Goal: Information Seeking & Learning: Learn about a topic

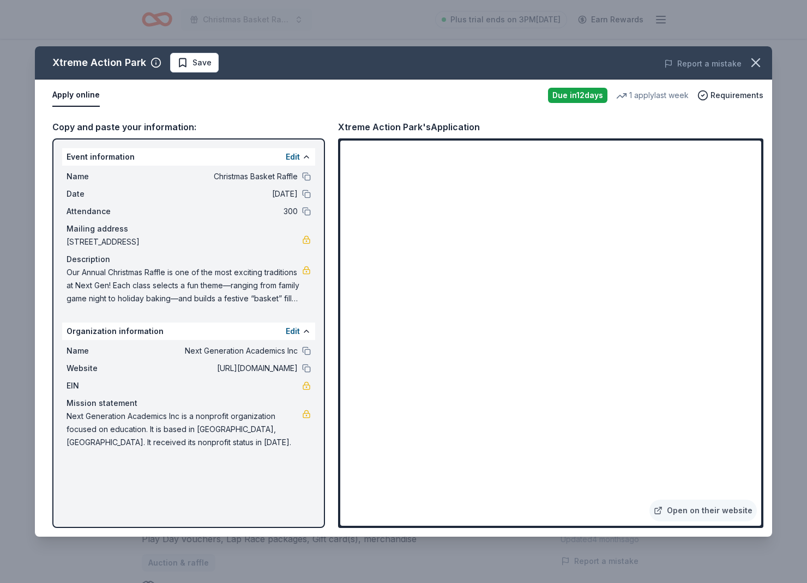
scroll to position [381, 0]
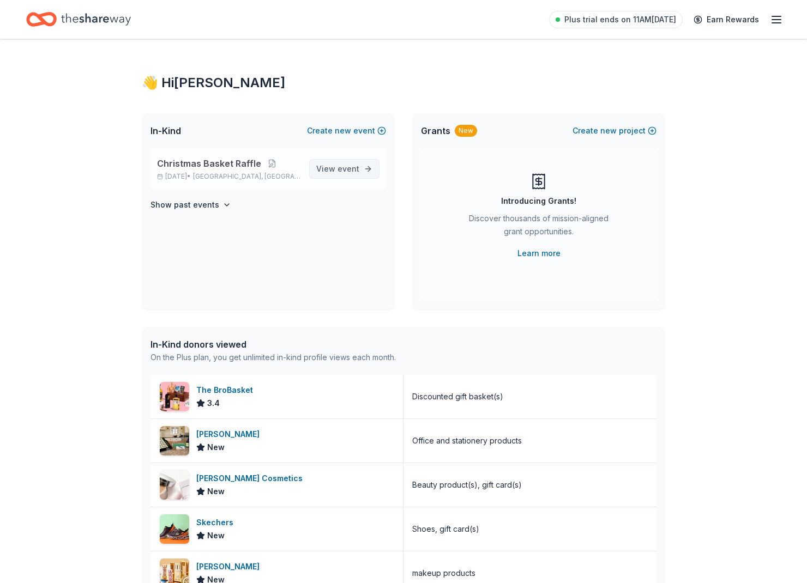
click at [323, 166] on span "View event" at bounding box center [337, 168] width 43 height 13
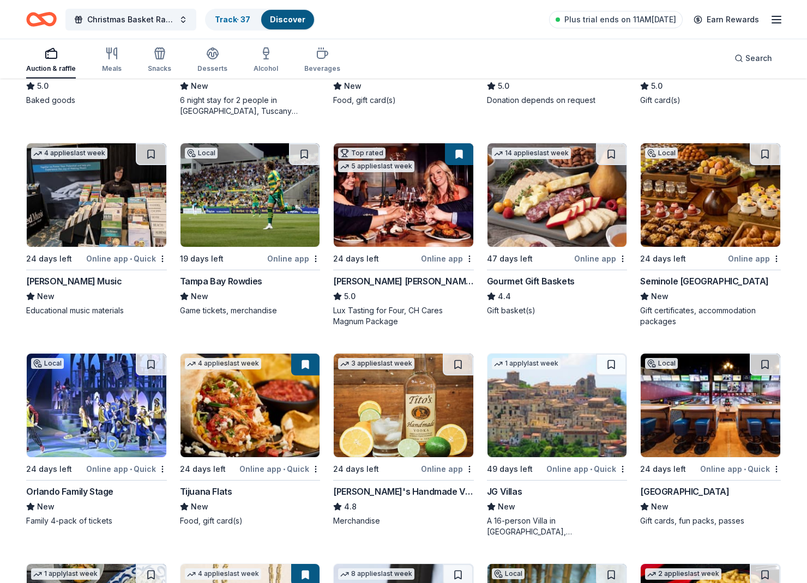
scroll to position [1531, 0]
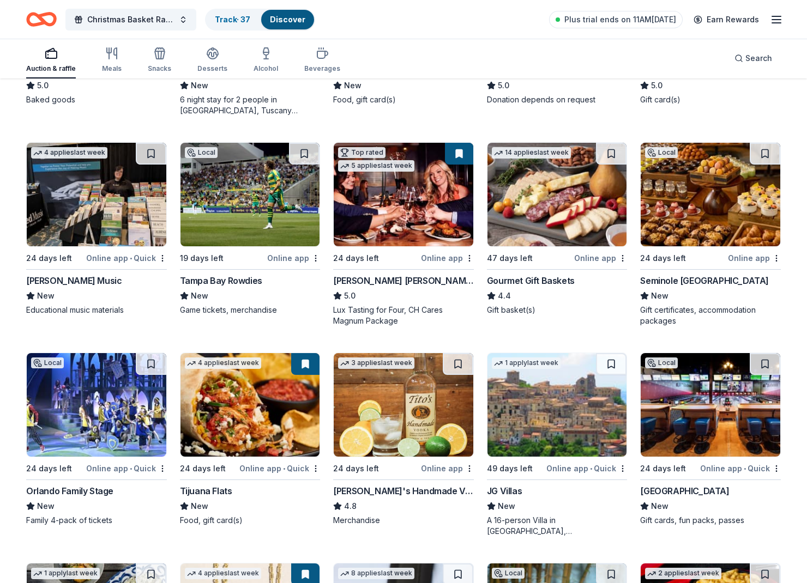
click at [455, 149] on button at bounding box center [459, 154] width 28 height 22
click at [429, 156] on img at bounding box center [404, 195] width 140 height 104
click at [105, 58] on icon "button" at bounding box center [111, 53] width 13 height 13
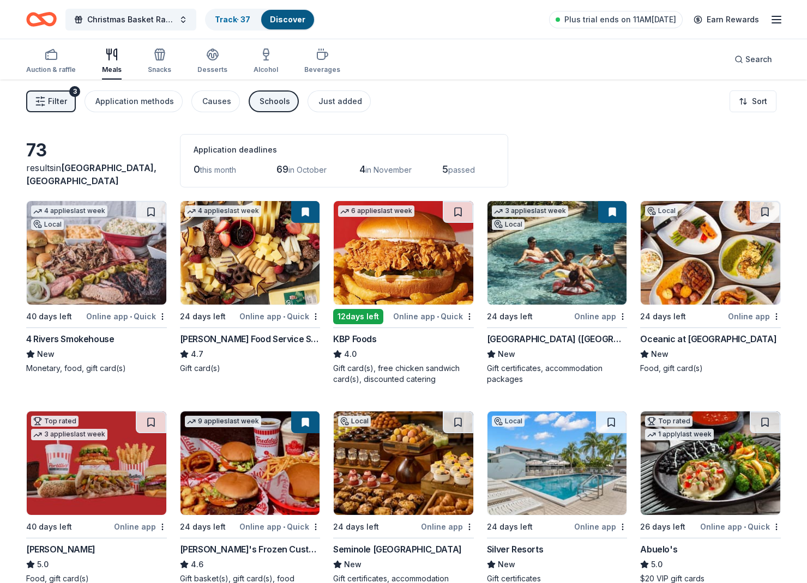
click at [49, 111] on button "Filter 3" at bounding box center [51, 101] width 50 height 22
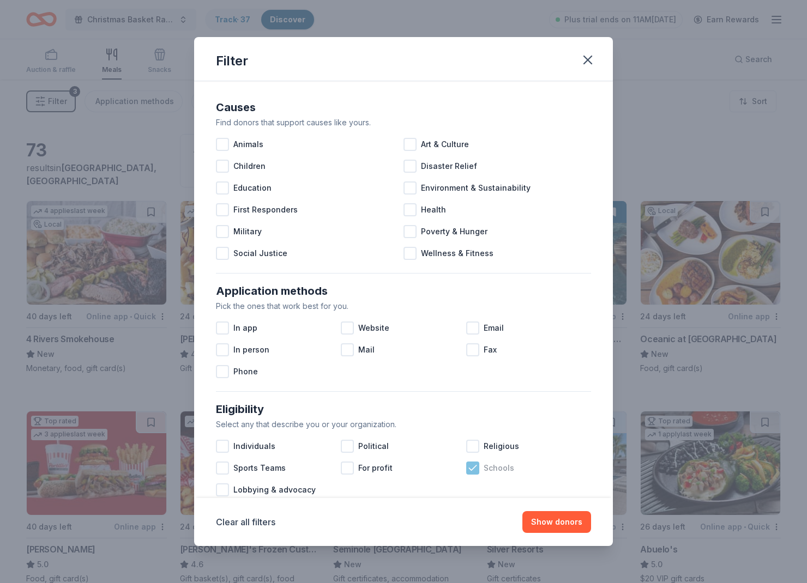
click at [477, 469] on icon at bounding box center [472, 468] width 11 height 11
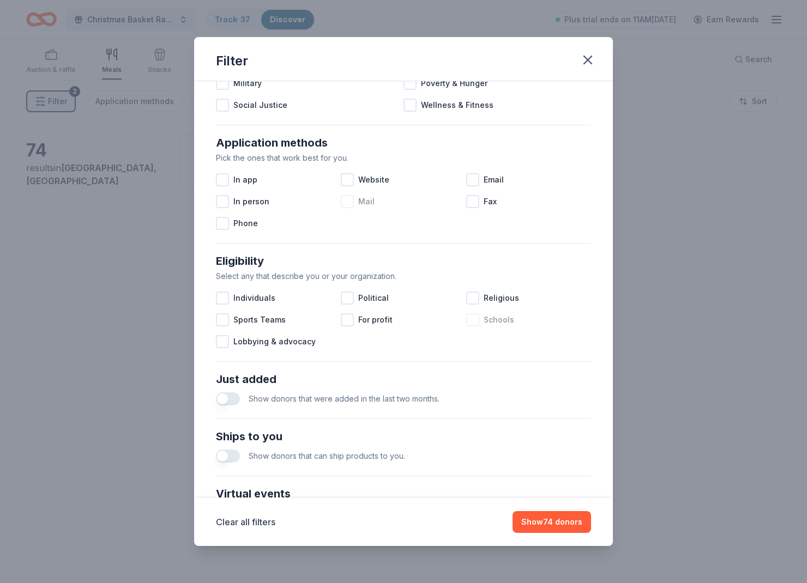
scroll to position [156, 0]
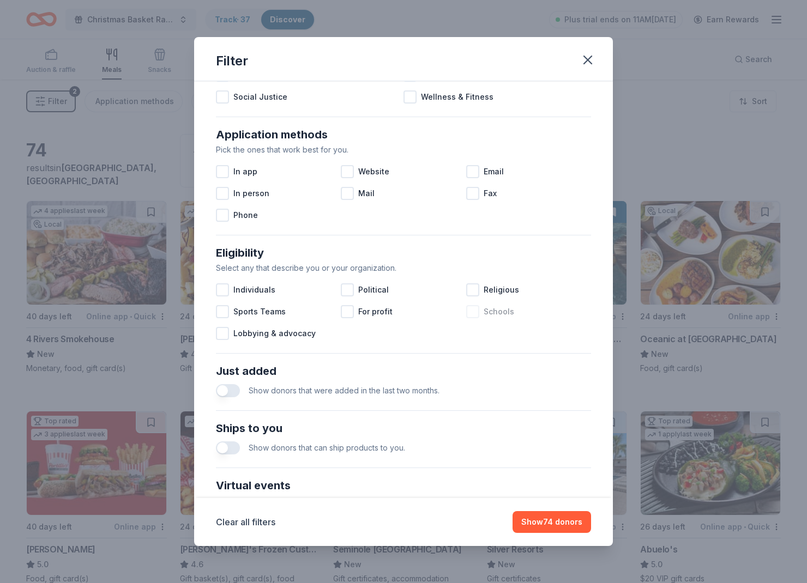
click at [469, 310] on div at bounding box center [472, 311] width 13 height 13
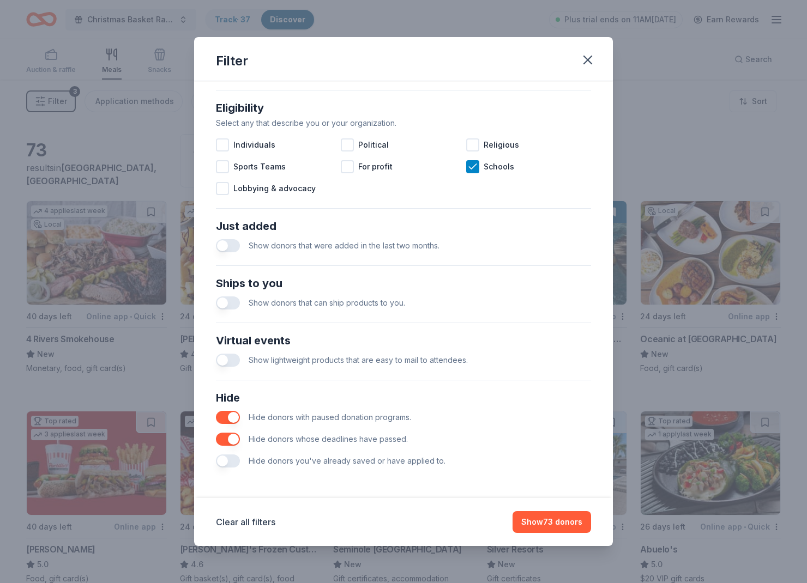
scroll to position [301, 0]
click at [421, 462] on span "Hide donors you've already saved or have applied to." at bounding box center [347, 460] width 197 height 9
click at [225, 460] on button "button" at bounding box center [228, 461] width 24 height 13
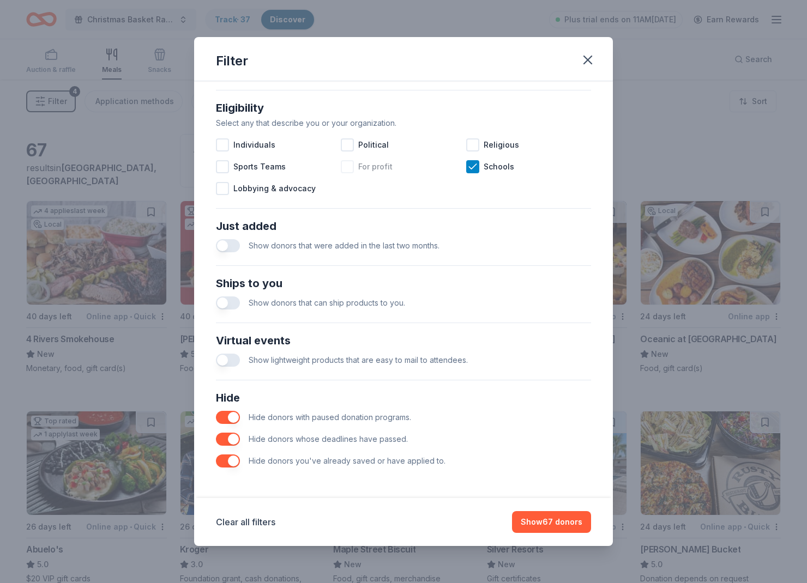
click at [464, 169] on div "For profit" at bounding box center [403, 167] width 125 height 22
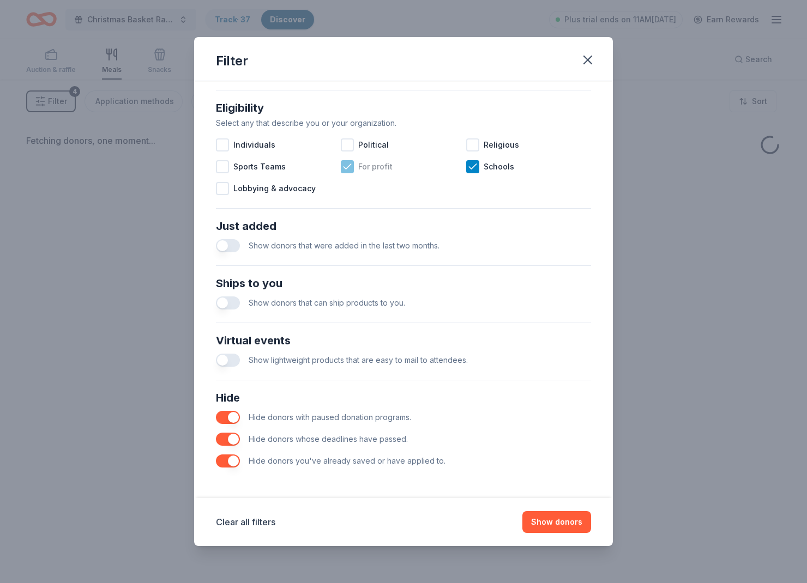
click at [398, 163] on div "For profit" at bounding box center [403, 167] width 125 height 22
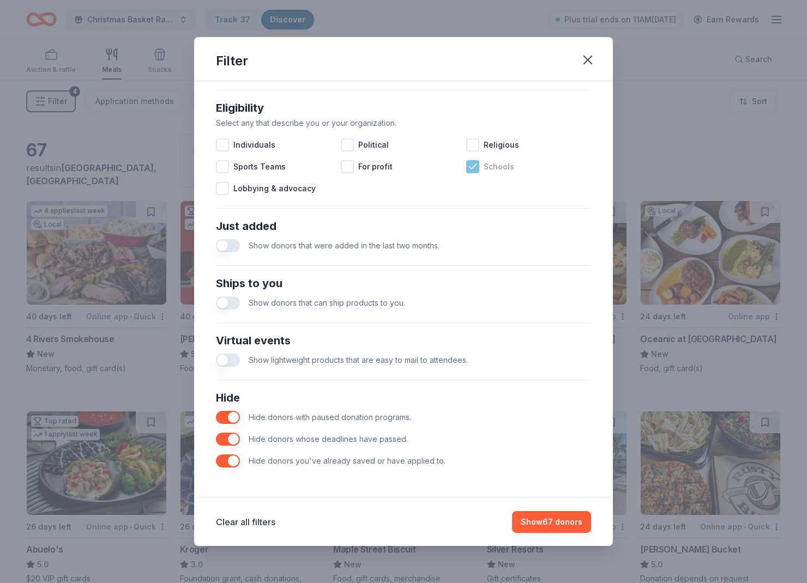
click at [493, 174] on div "Schools" at bounding box center [528, 167] width 125 height 22
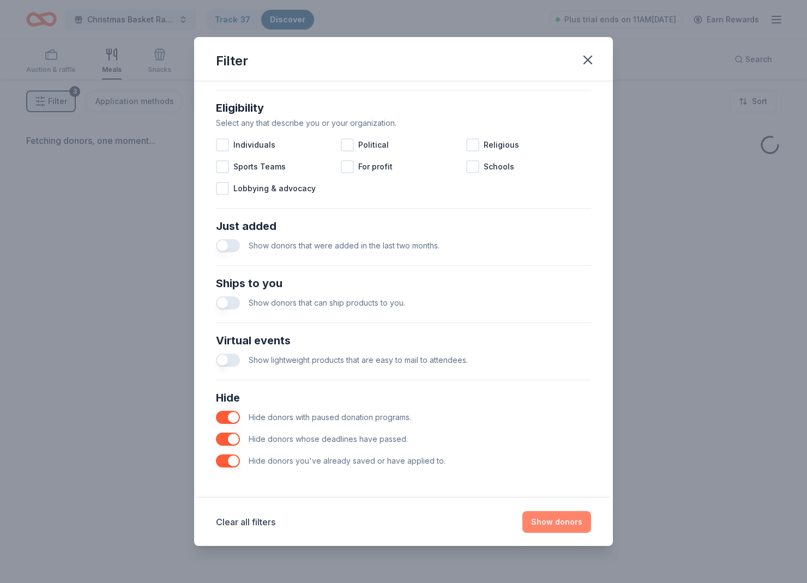
click at [570, 520] on button "Show donors" at bounding box center [556, 522] width 69 height 22
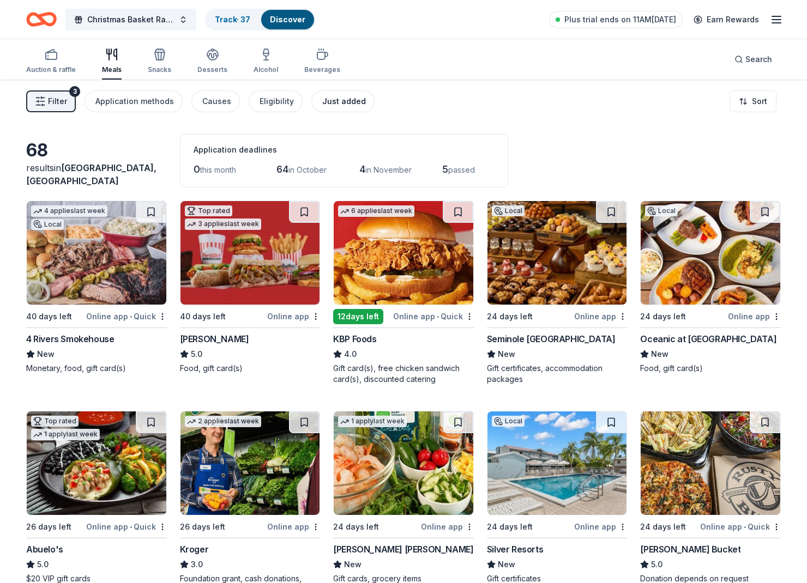
click at [357, 94] on button "Just added" at bounding box center [342, 101] width 63 height 22
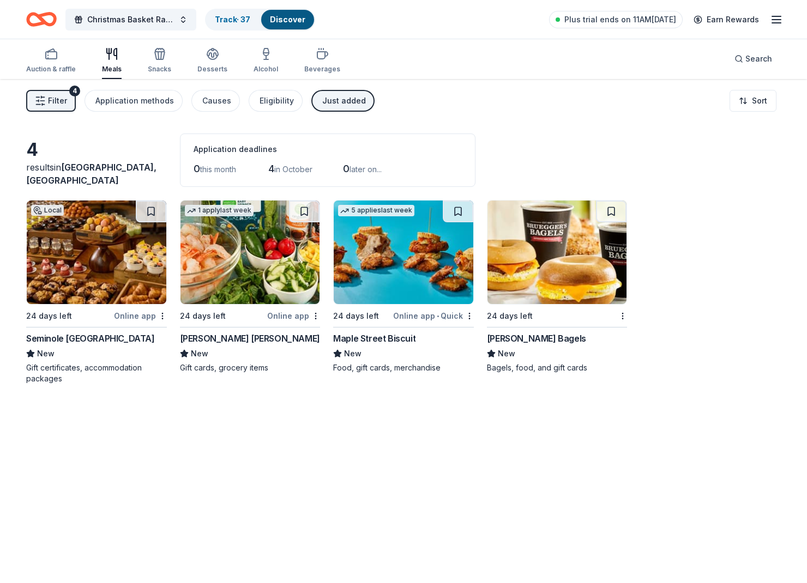
scroll to position [4, 0]
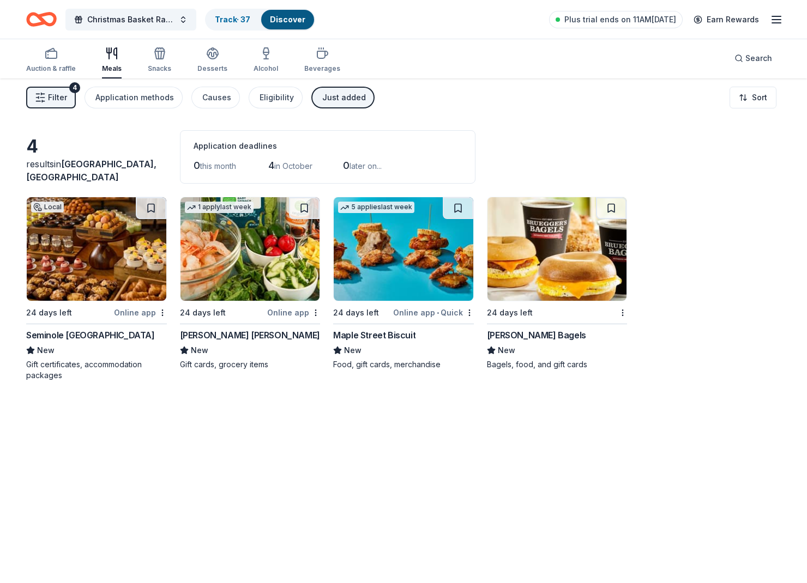
click at [99, 254] on img at bounding box center [97, 249] width 140 height 104
click at [256, 23] on div "Track · 37" at bounding box center [232, 20] width 53 height 20
click at [230, 13] on div "Track · 37" at bounding box center [232, 20] width 53 height 20
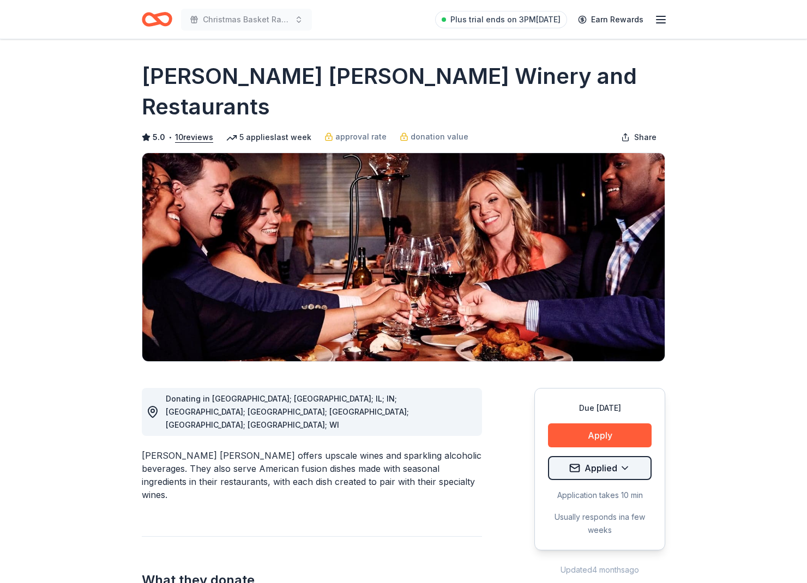
click at [625, 442] on html "Christmas Basket Raffle Plus trial ends on 3PM, 9/26 Earn Rewards Due in 24 day…" at bounding box center [403, 291] width 807 height 583
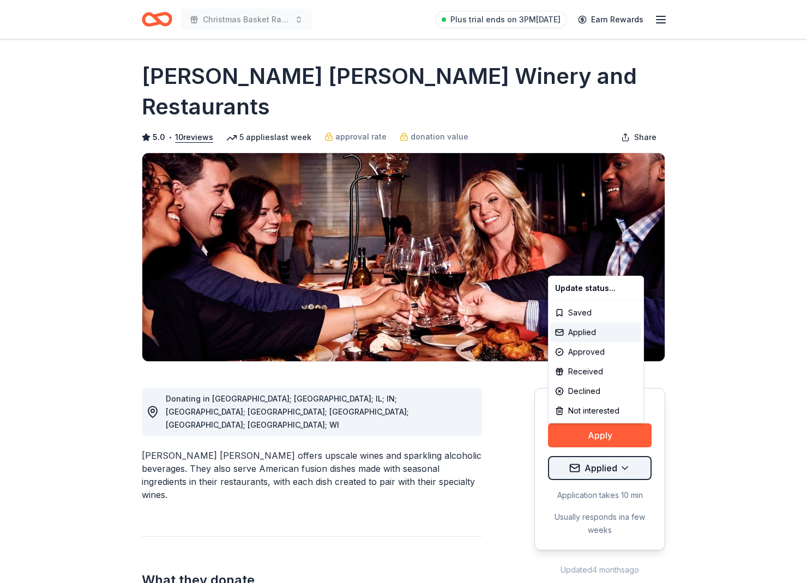
click at [625, 442] on html "Christmas Basket Raffle Plus trial ends on 3PM, 9/26 Earn Rewards Due in 24 day…" at bounding box center [403, 291] width 807 height 583
